Goal: Transaction & Acquisition: Purchase product/service

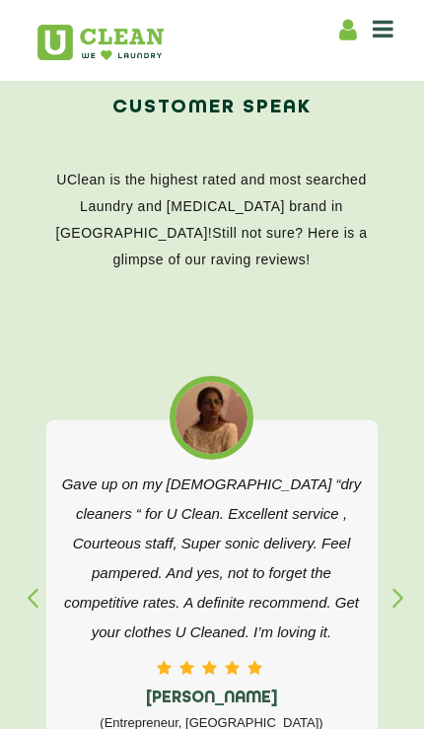
scroll to position [2951, 0]
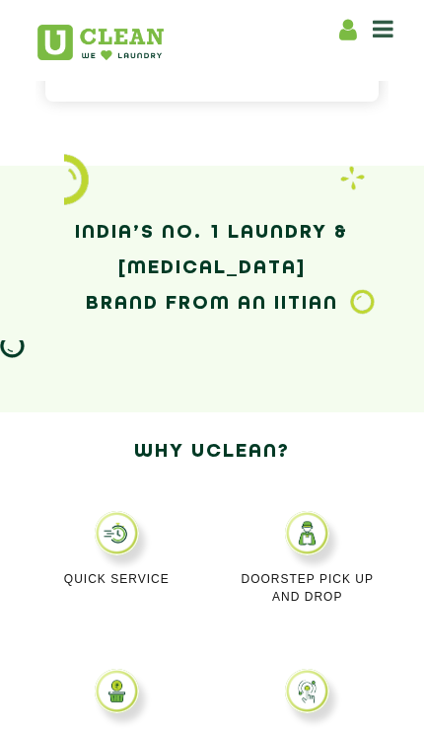
click at [384, 34] on icon at bounding box center [383, 29] width 21 height 24
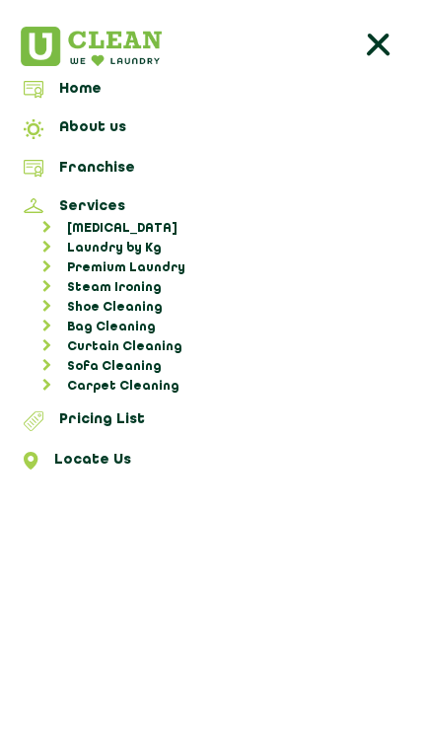
scroll to position [253, 0]
click at [112, 459] on link "Locate Us" at bounding box center [212, 464] width 410 height 24
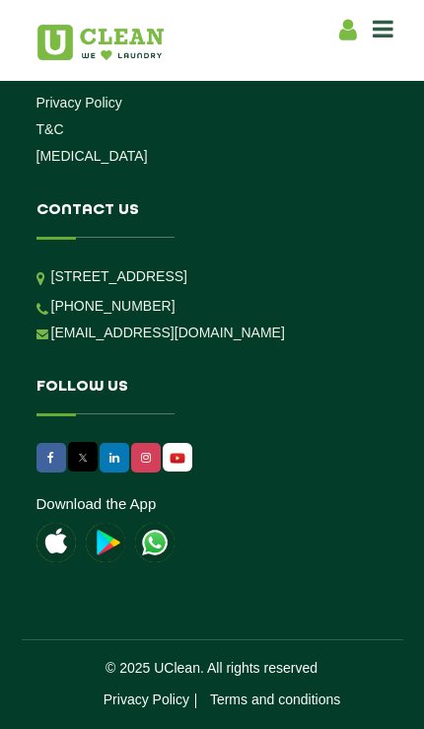
scroll to position [1800, 0]
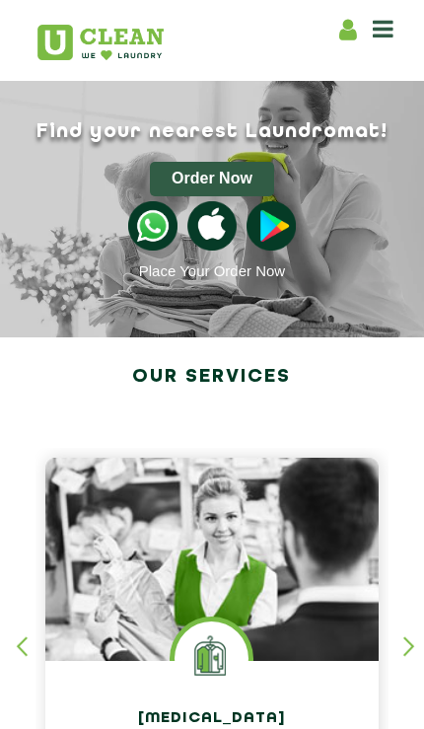
click at [235, 195] on button "Order Now" at bounding box center [211, 179] width 123 height 35
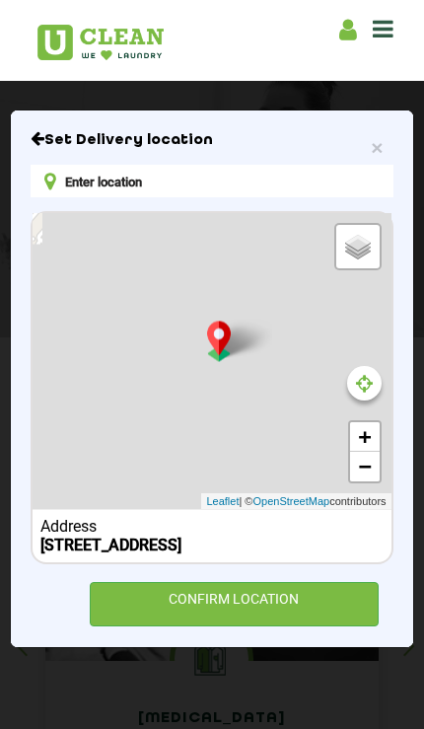
click at [244, 626] on div "CONFIRM LOCATION" at bounding box center [235, 604] width 290 height 44
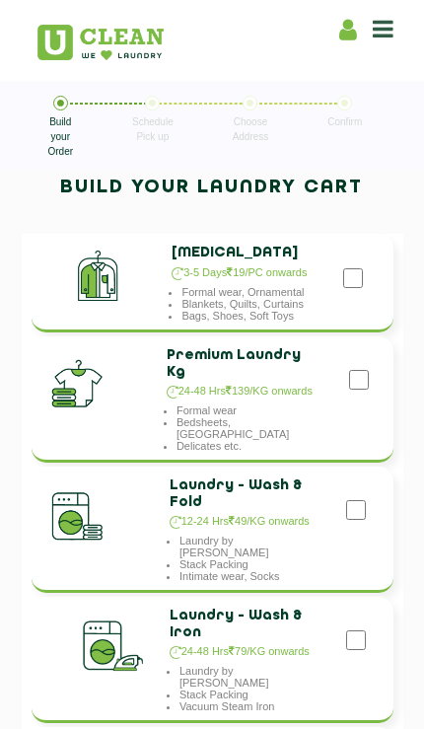
click at [363, 266] on input "checkbox" at bounding box center [353, 277] width 20 height 39
checkbox input "true"
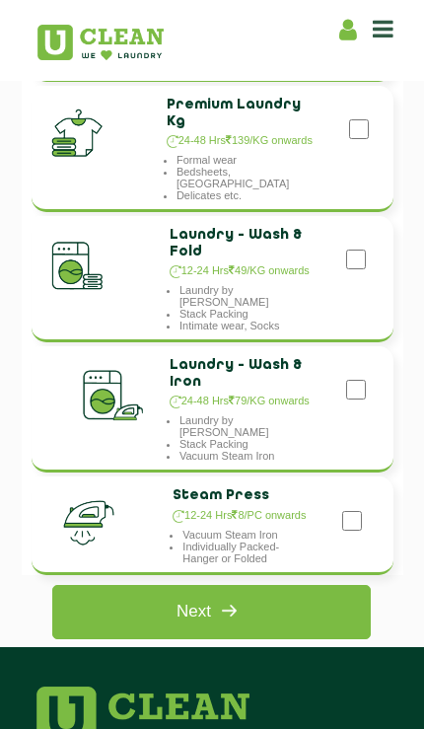
scroll to position [280, 0]
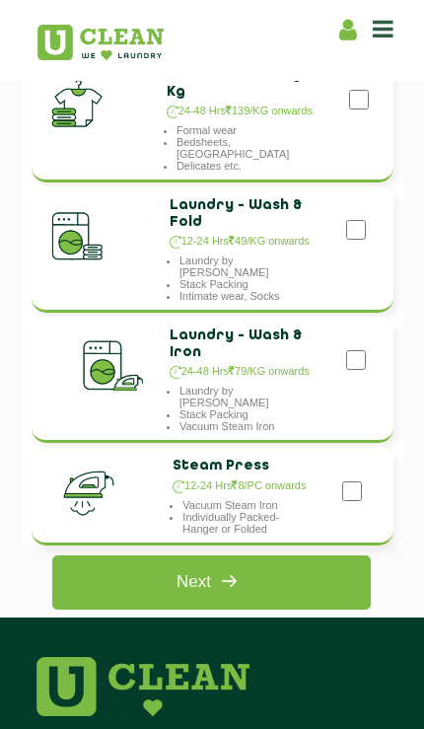
click at [168, 582] on link "Next" at bounding box center [211, 582] width 319 height 54
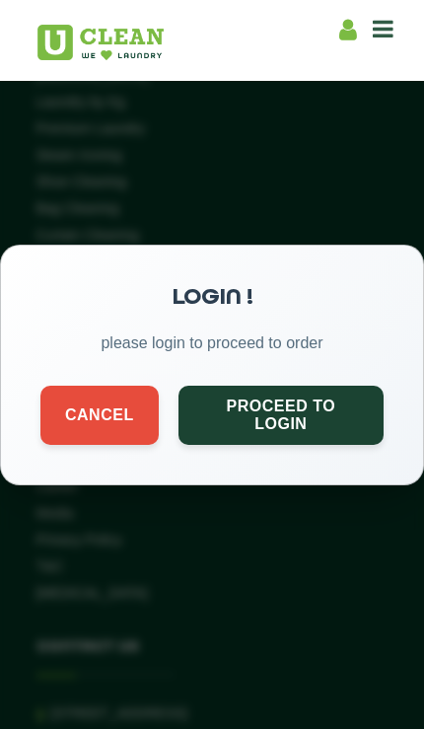
click at [228, 410] on button "Proceed to Login" at bounding box center [281, 414] width 205 height 59
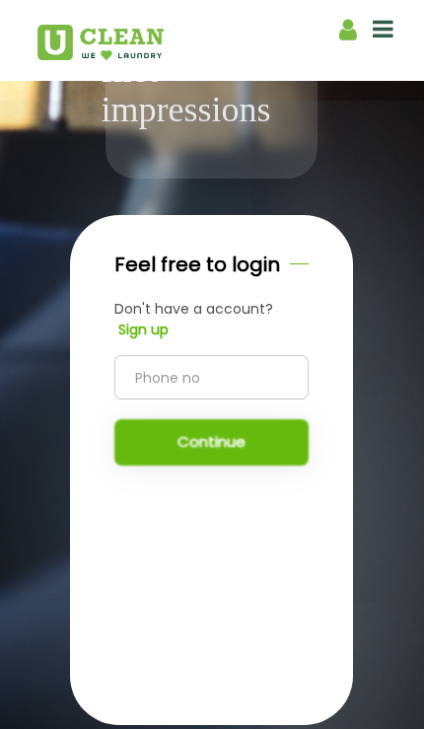
click at [167, 400] on input "tel" at bounding box center [210, 377] width 193 height 44
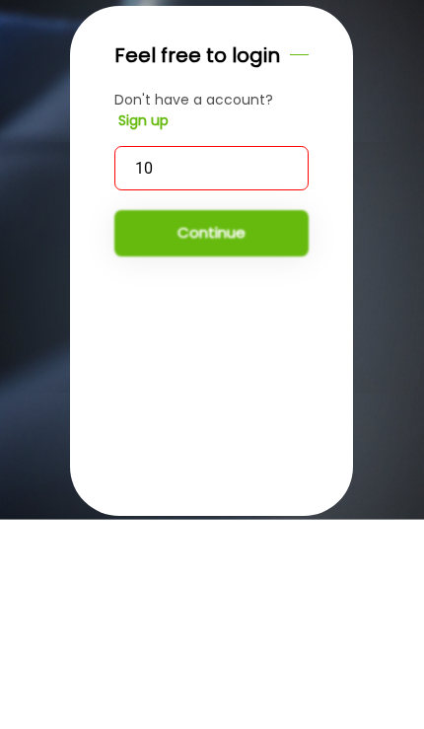
type input "1"
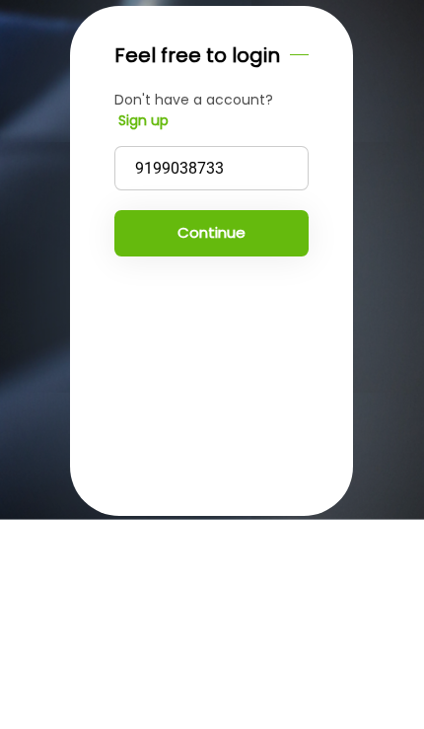
type input "9199038733"
click at [172, 419] on button "Continue" at bounding box center [210, 442] width 193 height 46
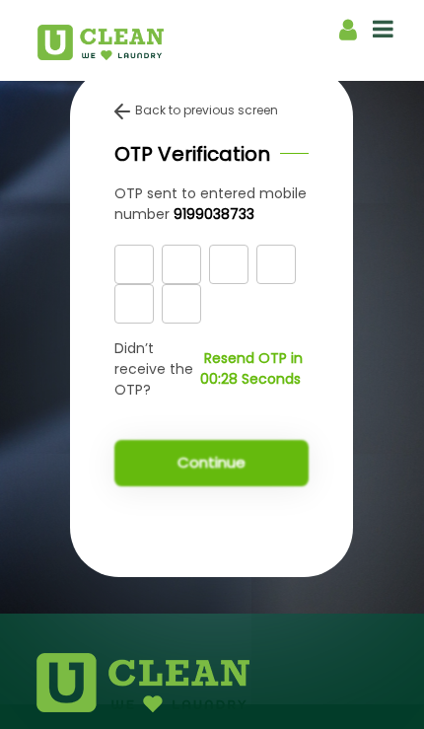
scroll to position [407, 0]
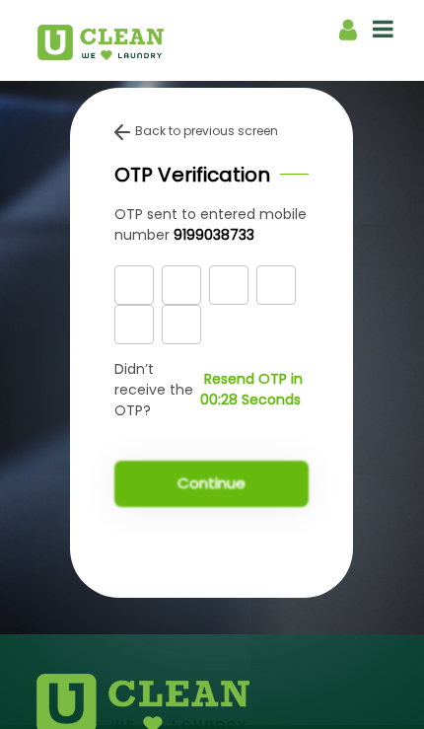
click at [123, 305] on input "text" at bounding box center [133, 284] width 39 height 39
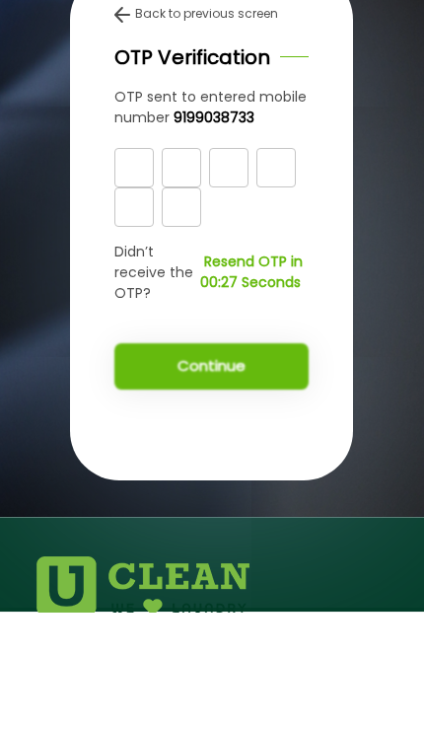
type input "2"
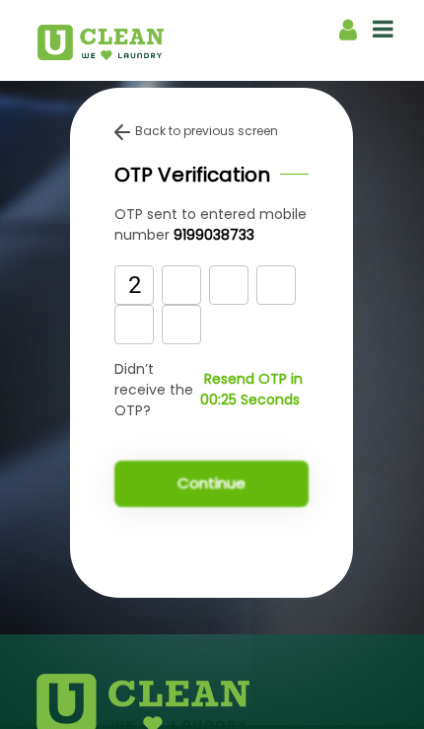
click at [184, 305] on input "text" at bounding box center [181, 284] width 39 height 39
click at [139, 305] on input "text" at bounding box center [133, 284] width 39 height 39
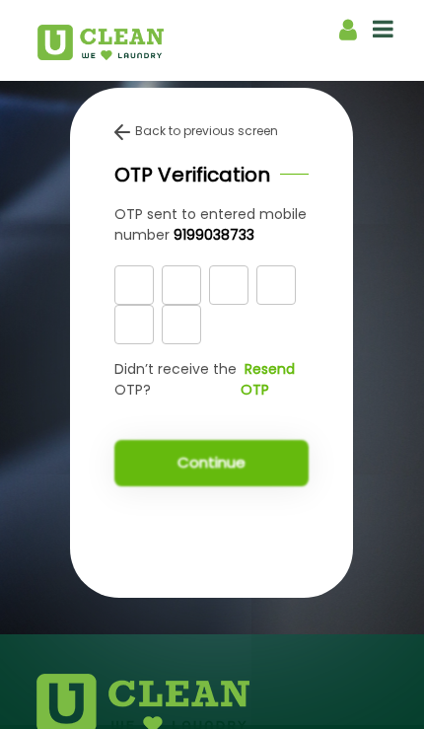
click at [260, 400] on b "Resend OTP" at bounding box center [268, 379] width 54 height 40
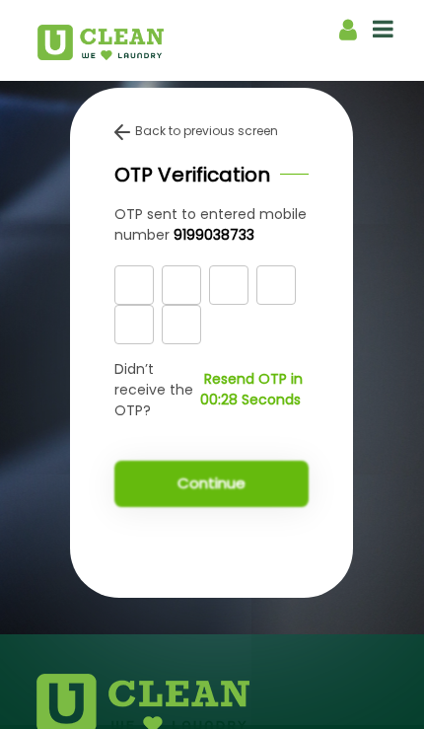
click at [150, 305] on input "text" at bounding box center [133, 284] width 39 height 39
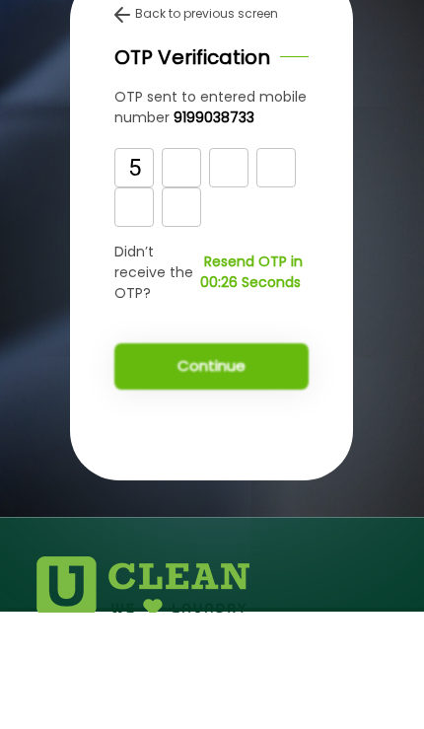
type input "5"
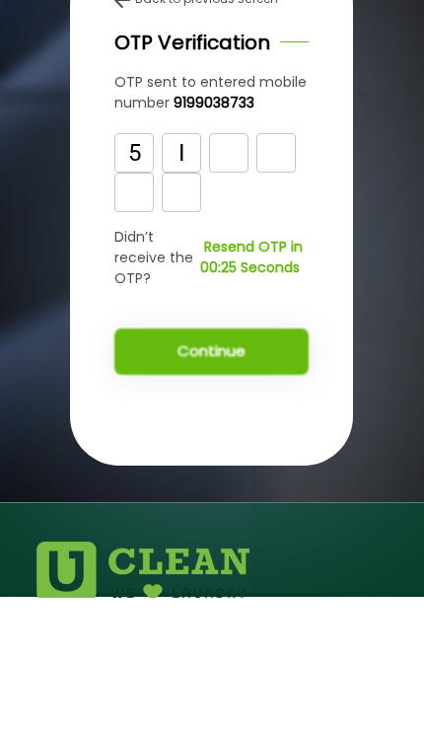
type input "I"
type input "3"
type input "Y"
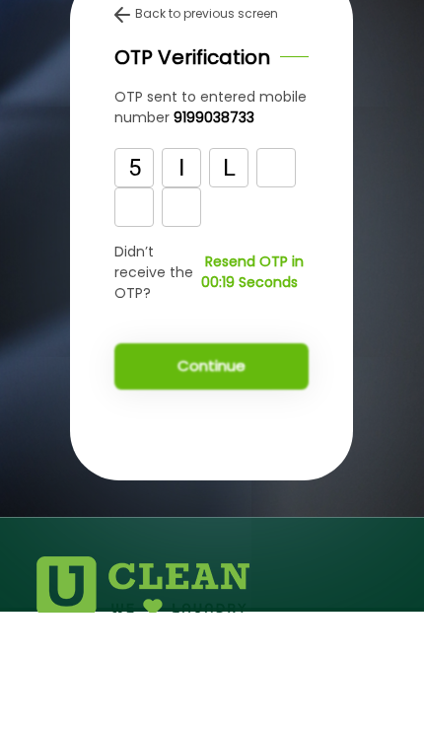
type input "L"
type input "5"
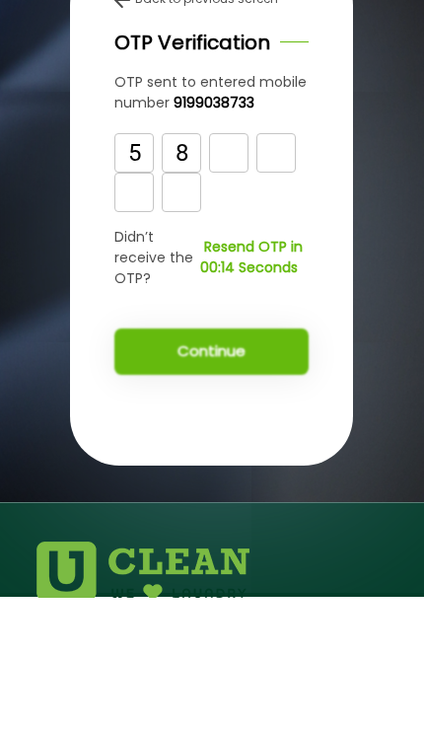
type input "8"
type input "3"
type input "6"
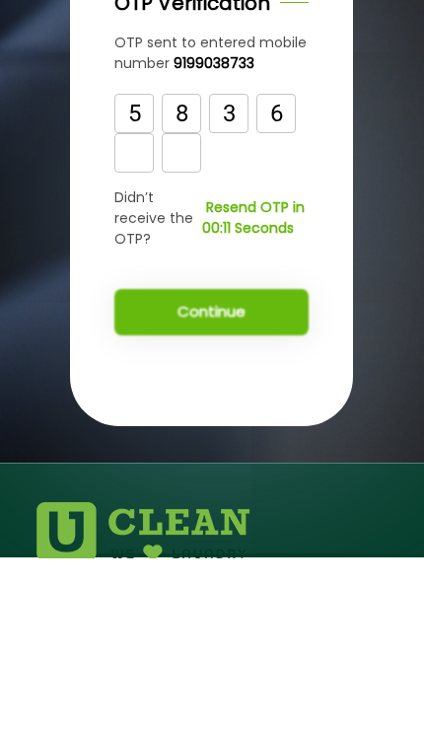
type input "9"
type input "5"
click at [186, 461] on button "Continue" at bounding box center [210, 484] width 193 height 46
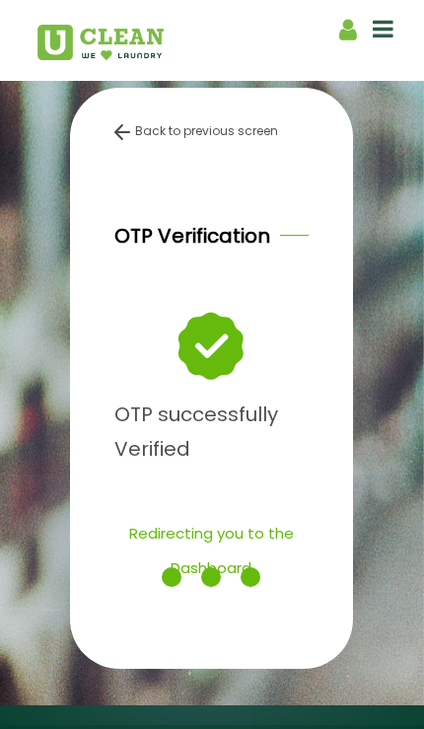
click at [200, 585] on p "Redirecting you to the Dashboard" at bounding box center [210, 550] width 193 height 69
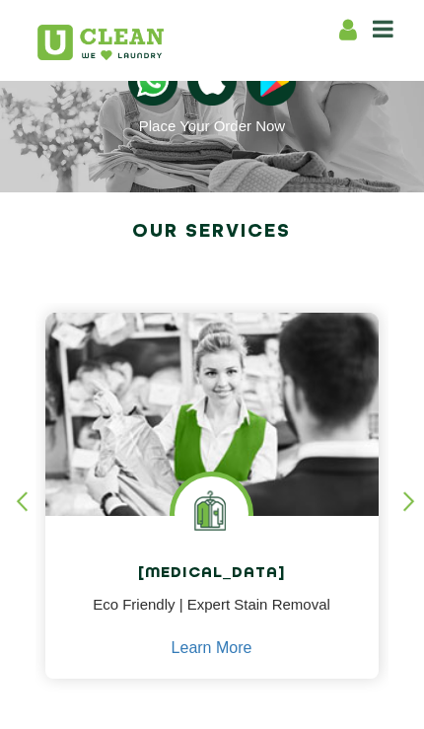
scroll to position [253, 0]
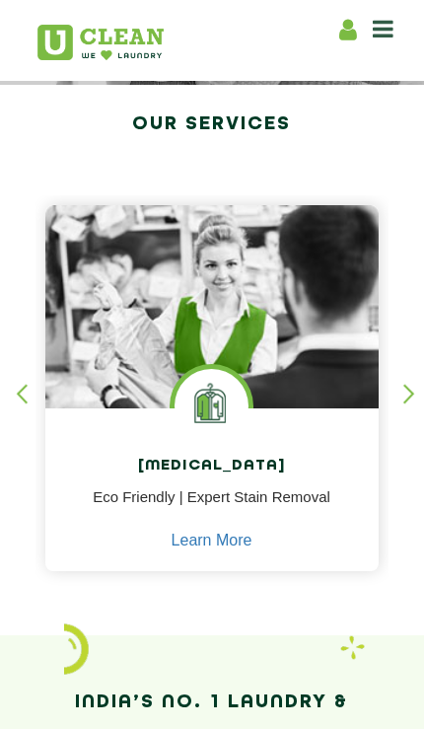
click at [161, 443] on div "Dry Cleaning Eco Friendly | Expert Stain Removal Learn More" at bounding box center [211, 491] width 333 height 166
click at [141, 368] on img at bounding box center [211, 339] width 333 height 268
click at [222, 405] on img at bounding box center [212, 406] width 74 height 74
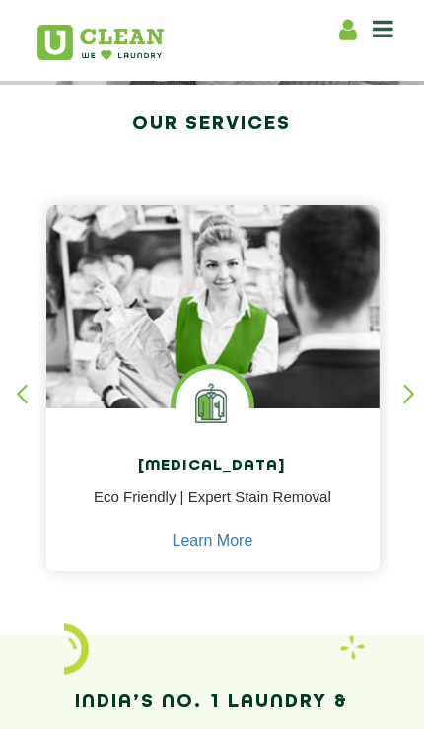
click at [221, 404] on img at bounding box center [213, 406] width 74 height 74
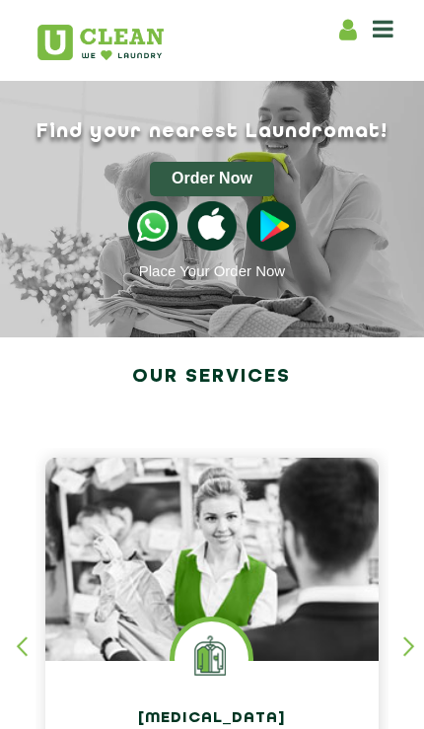
scroll to position [0, 0]
click at [173, 179] on button "Order Now" at bounding box center [211, 179] width 123 height 35
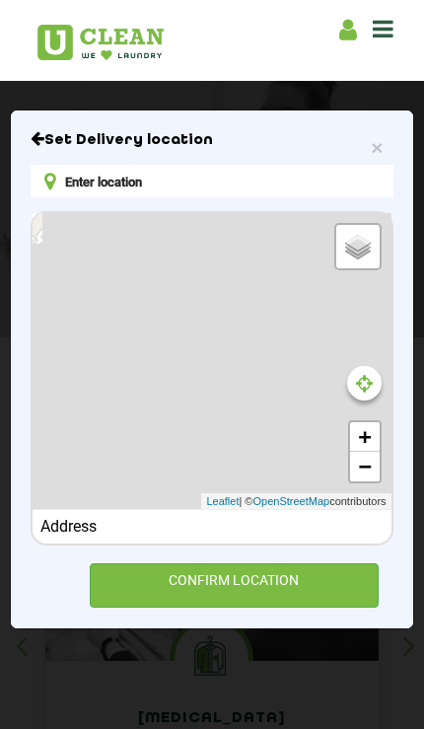
type input "76, Harmu Rd, near Paras Apartment, Anandpuri, Tongritoli, Ranchi, Jharkhand 83…"
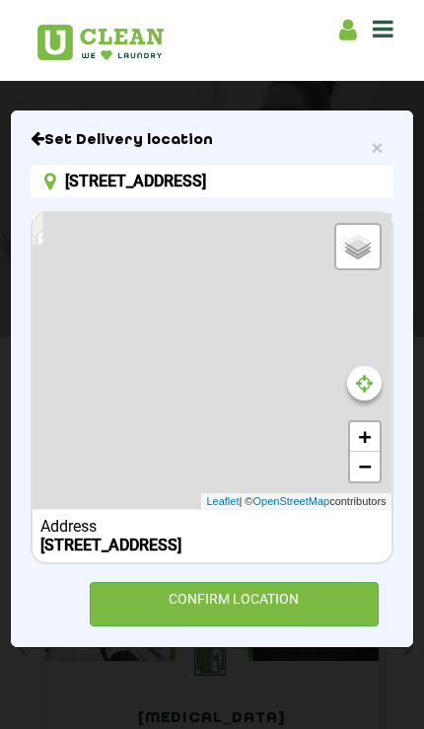
click at [156, 626] on div "CONFIRM LOCATION" at bounding box center [235, 604] width 290 height 44
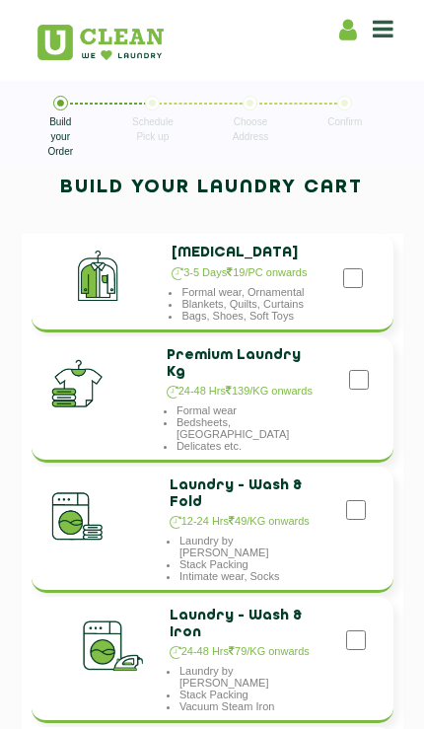
click at [219, 273] on li "3-5 Days 19/PC onwards" at bounding box center [239, 274] width 135 height 24
click at [359, 295] on input "checkbox" at bounding box center [353, 277] width 20 height 39
checkbox input "true"
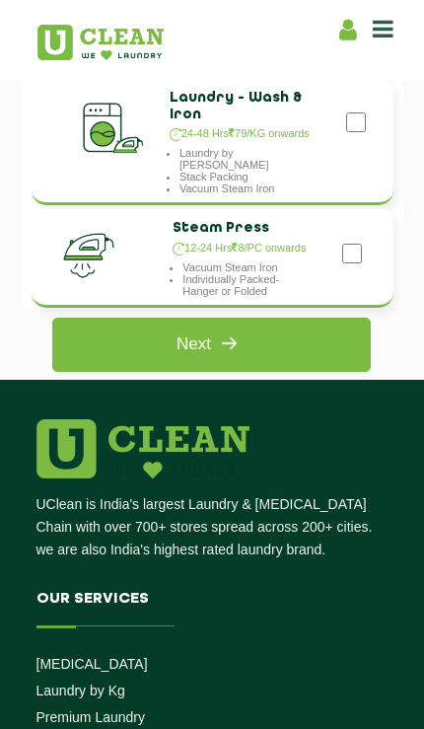
scroll to position [483, 0]
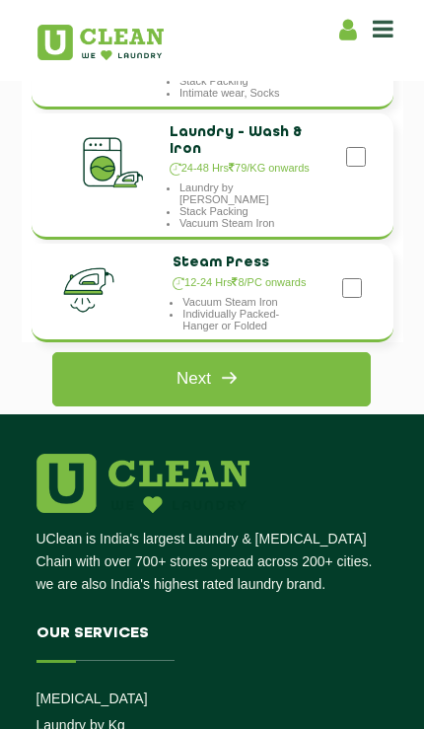
click at [132, 362] on link "Next" at bounding box center [211, 379] width 319 height 54
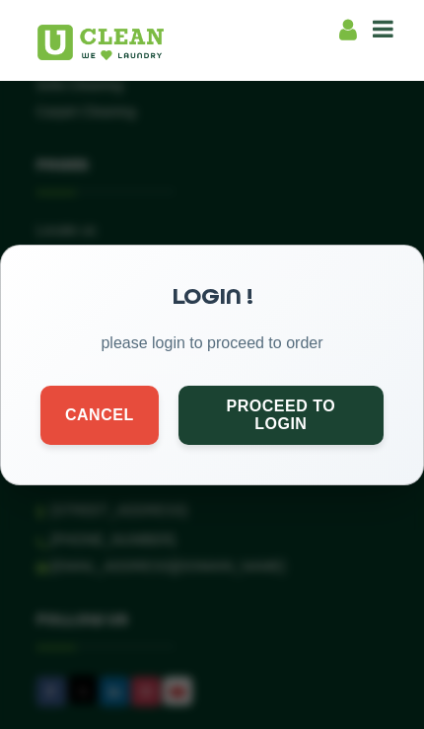
click at [90, 411] on button "Cancel" at bounding box center [99, 414] width 118 height 59
